Goal: Task Accomplishment & Management: Understand process/instructions

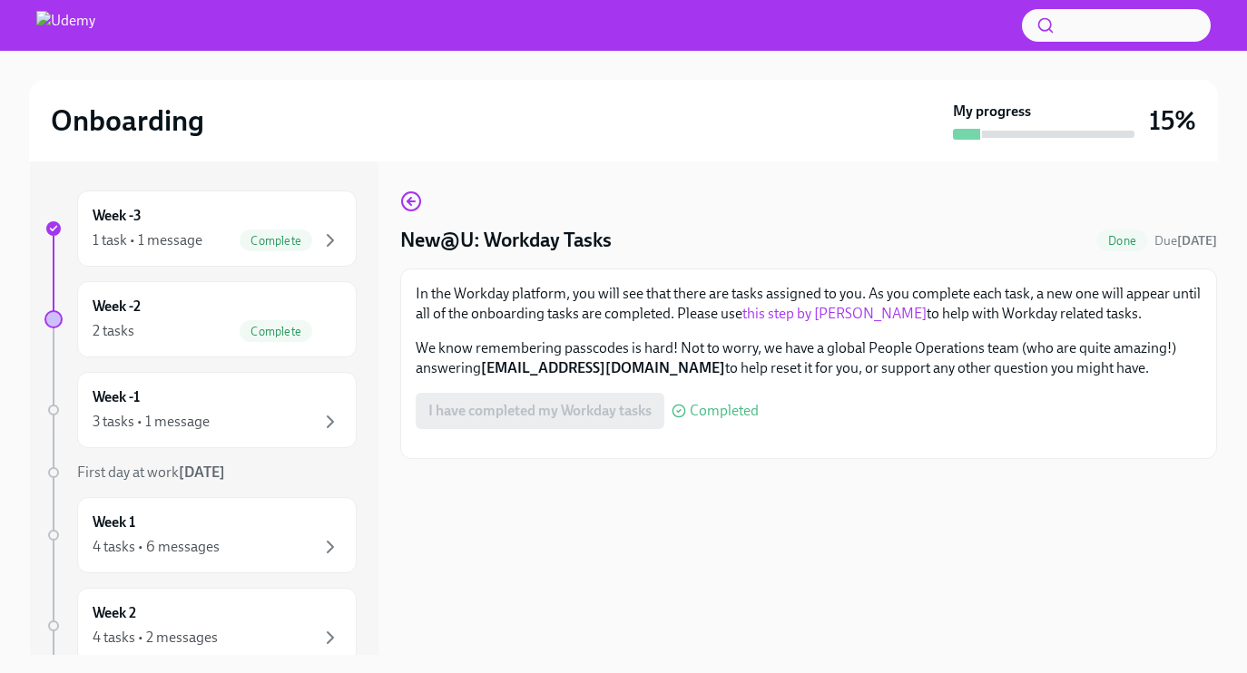
scroll to position [1, 0]
click at [490, 367] on strong "[EMAIL_ADDRESS][DOMAIN_NAME]" at bounding box center [603, 367] width 244 height 17
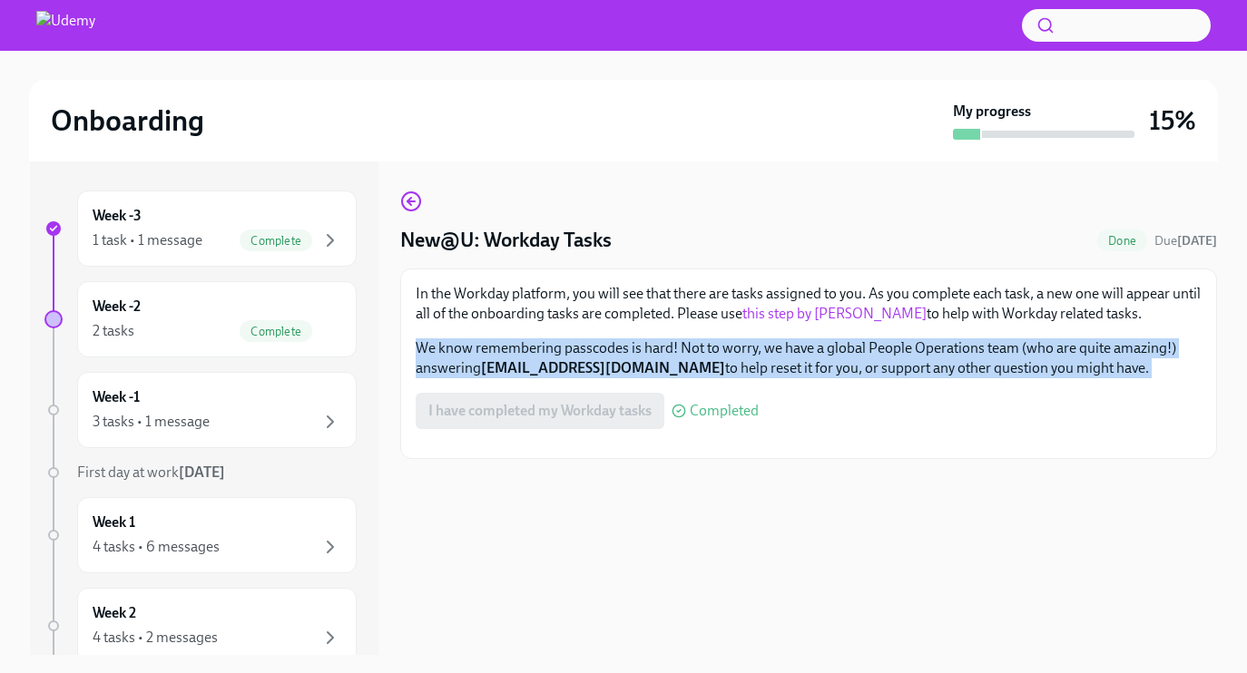
click at [490, 367] on strong "[EMAIL_ADDRESS][DOMAIN_NAME]" at bounding box center [603, 367] width 244 height 17
click at [500, 367] on strong "[EMAIL_ADDRESS][DOMAIN_NAME]" at bounding box center [603, 367] width 244 height 17
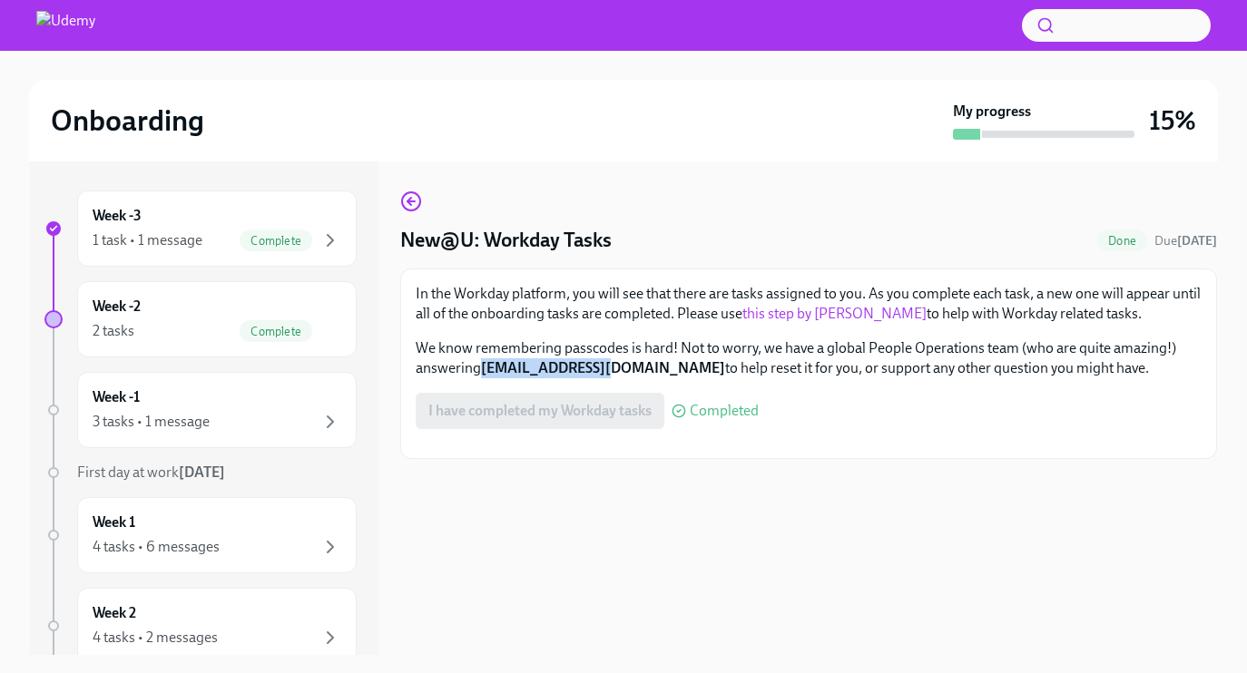
drag, startPoint x: 480, startPoint y: 368, endPoint x: 614, endPoint y: 374, distance: 134.4
click at [614, 374] on p "We know remembering passcodes is hard! Not to worry, we have a global People Op…" at bounding box center [809, 358] width 786 height 40
copy p "[EMAIL_ADDRESS][DOMAIN_NAME]"
click at [636, 349] on p "We know remembering passcodes is hard! Not to worry, we have a global People Op…" at bounding box center [809, 358] width 786 height 40
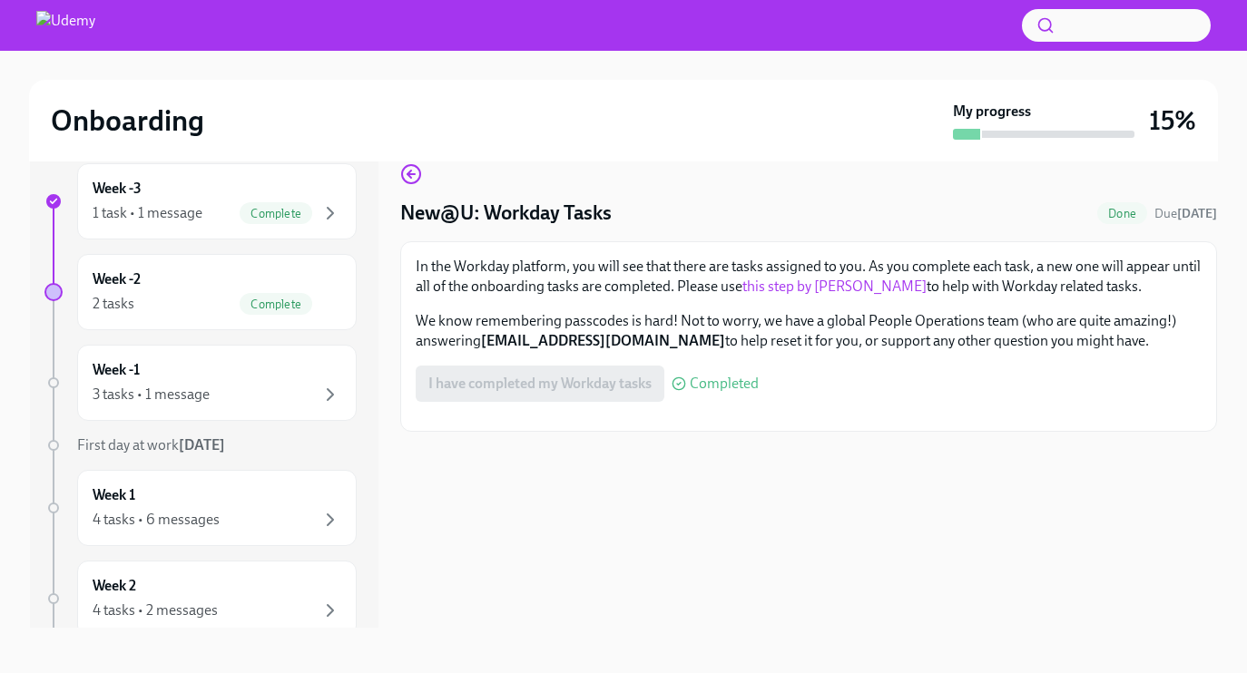
scroll to position [0, 0]
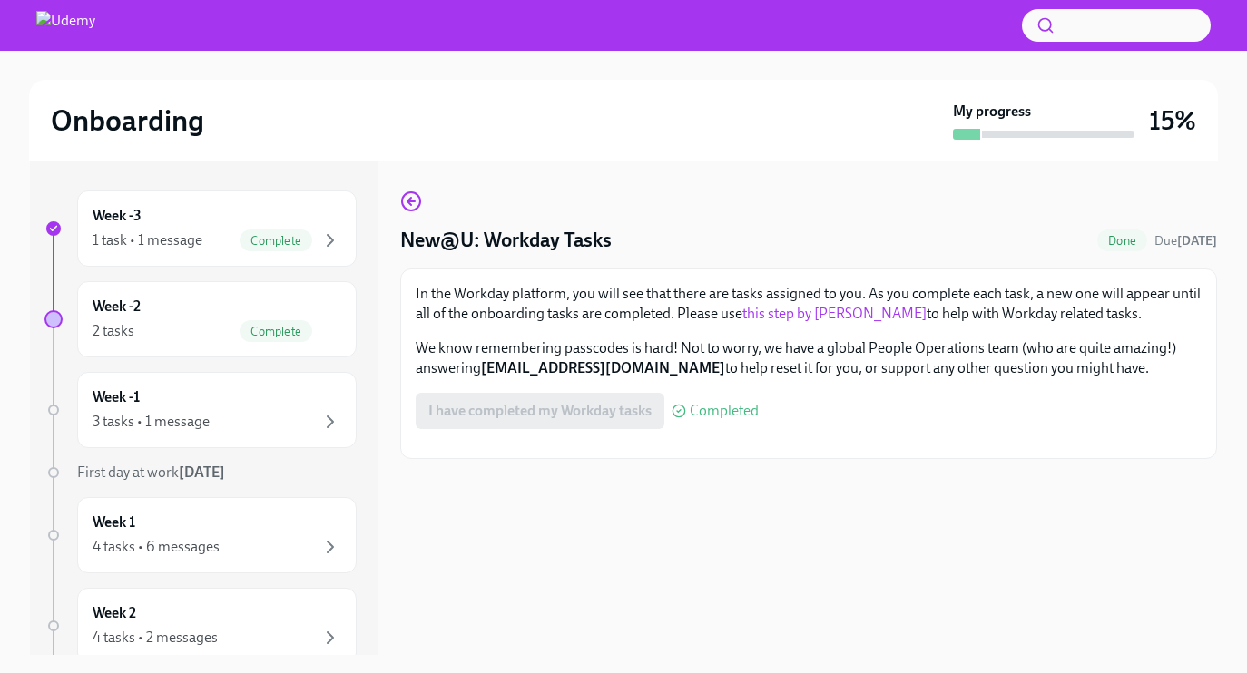
click at [396, 195] on div "Week -3 1 task • 1 message Complete Week -2 2 tasks Complete Week -1 3 tasks • …" at bounding box center [623, 408] width 1187 height 494
click at [415, 200] on icon "button" at bounding box center [411, 202] width 22 height 22
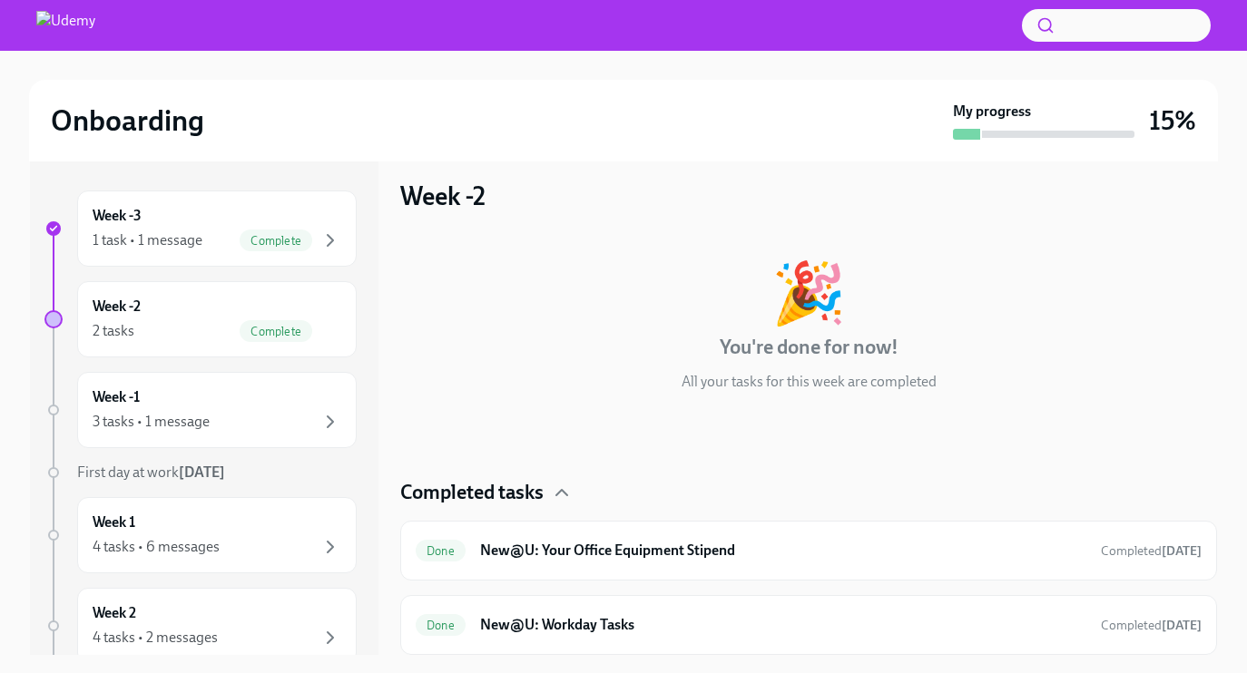
scroll to position [4, 0]
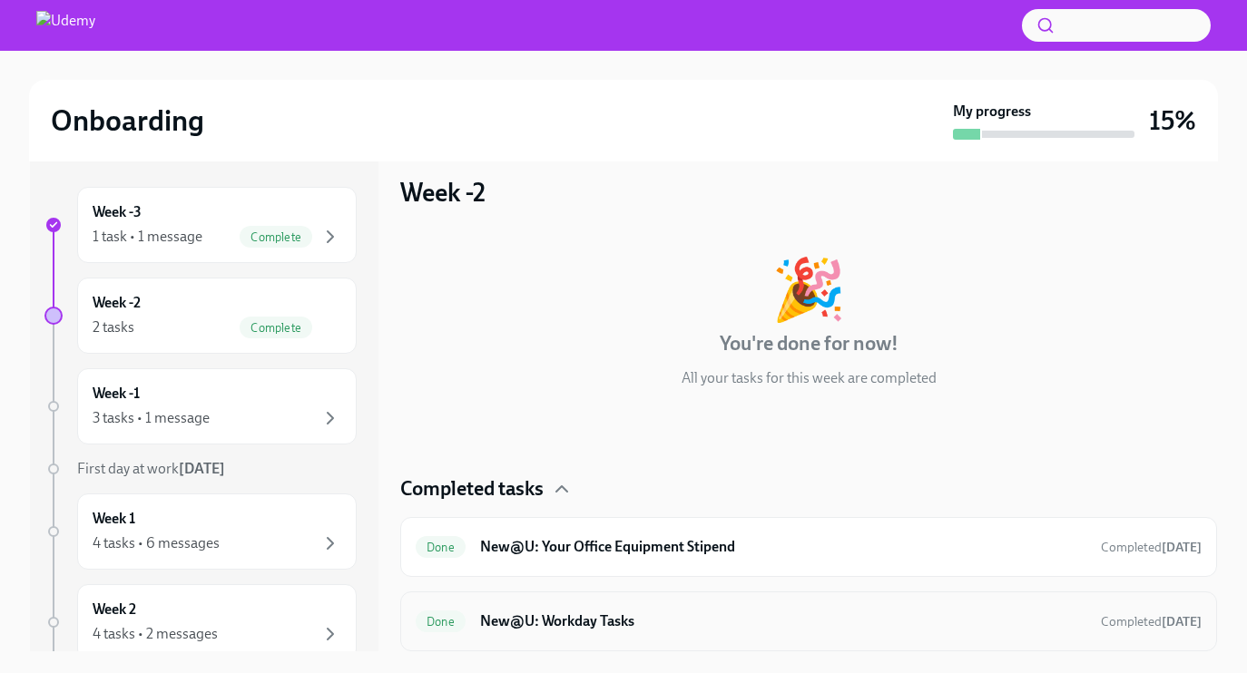
click at [558, 617] on h6 "New@U: Workday Tasks" at bounding box center [783, 622] width 606 height 20
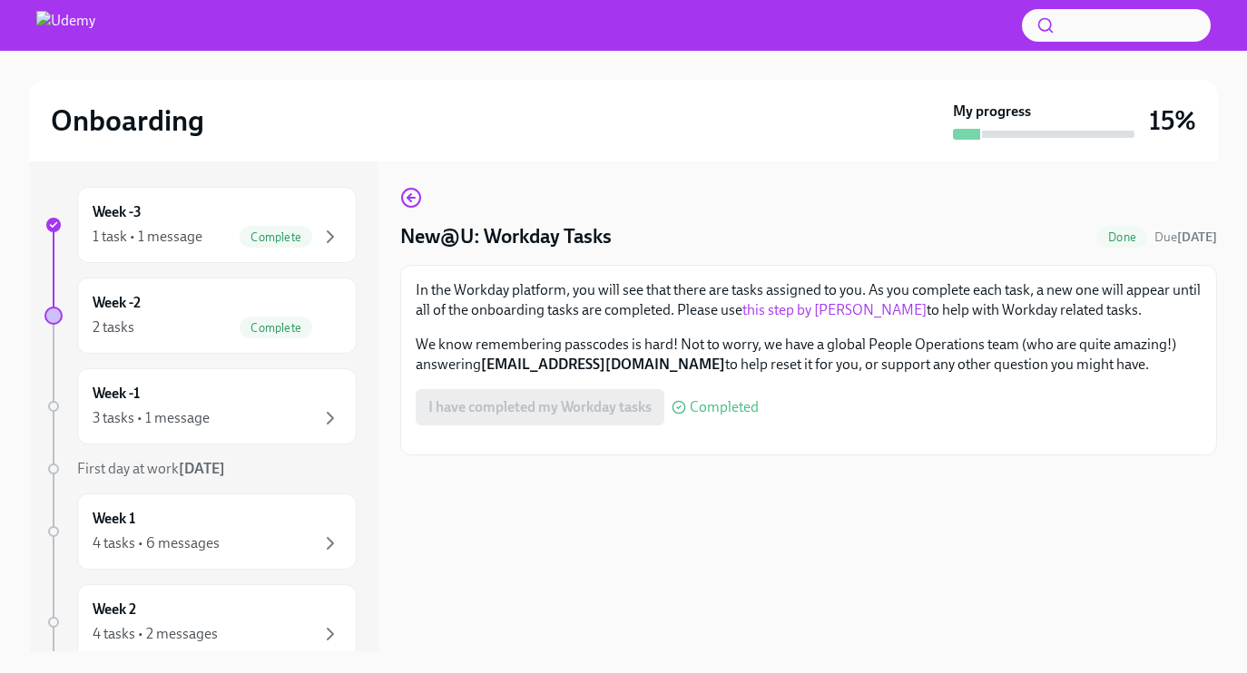
scroll to position [247, 0]
